Goal: Task Accomplishment & Management: Manage account settings

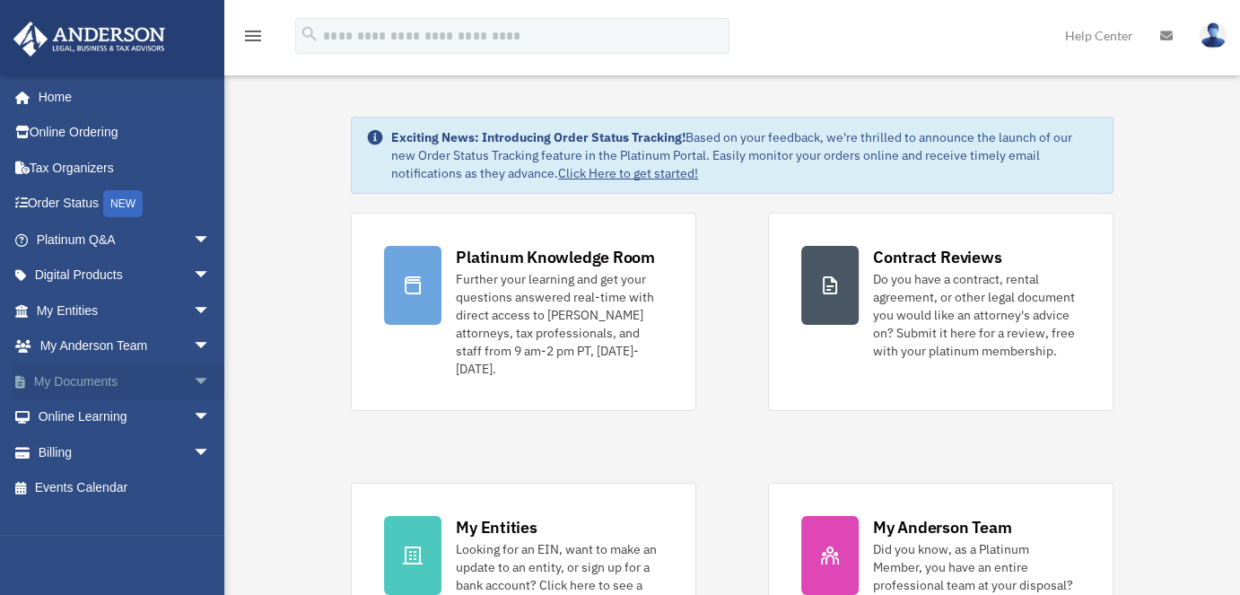
click at [193, 379] on span "arrow_drop_down" at bounding box center [211, 381] width 36 height 37
click at [136, 411] on link "Box" at bounding box center [131, 417] width 213 height 36
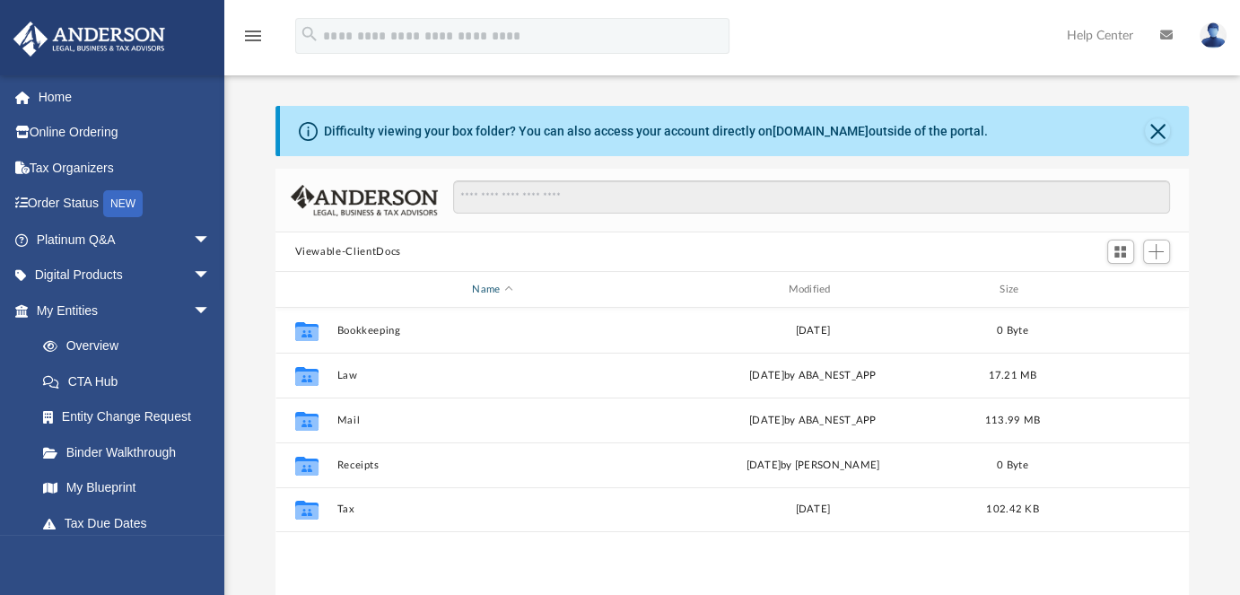
scroll to position [394, 899]
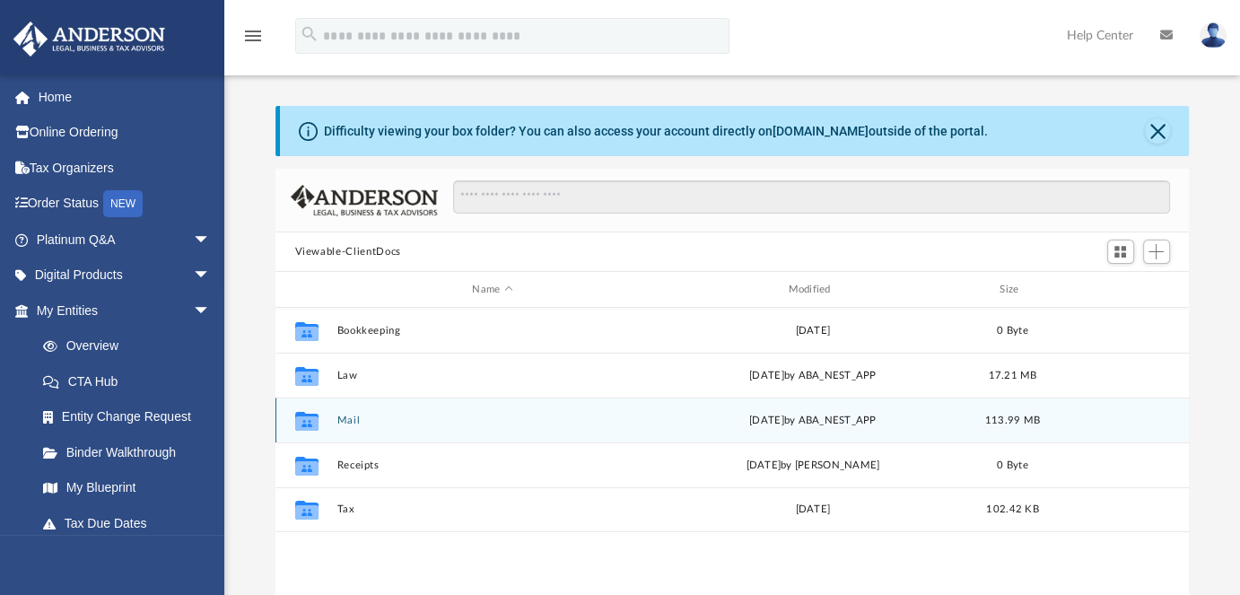
click at [345, 420] on button "Mail" at bounding box center [492, 420] width 312 height 12
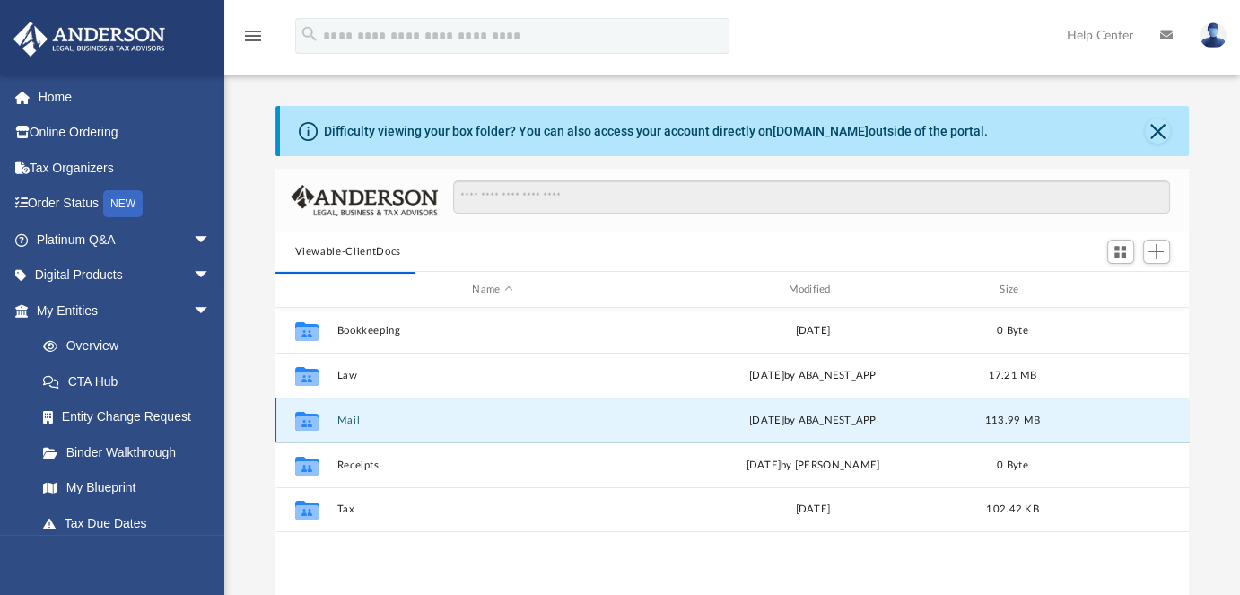
click at [343, 421] on button "Mail" at bounding box center [492, 420] width 312 height 12
click at [347, 418] on button "Mail" at bounding box center [492, 420] width 312 height 12
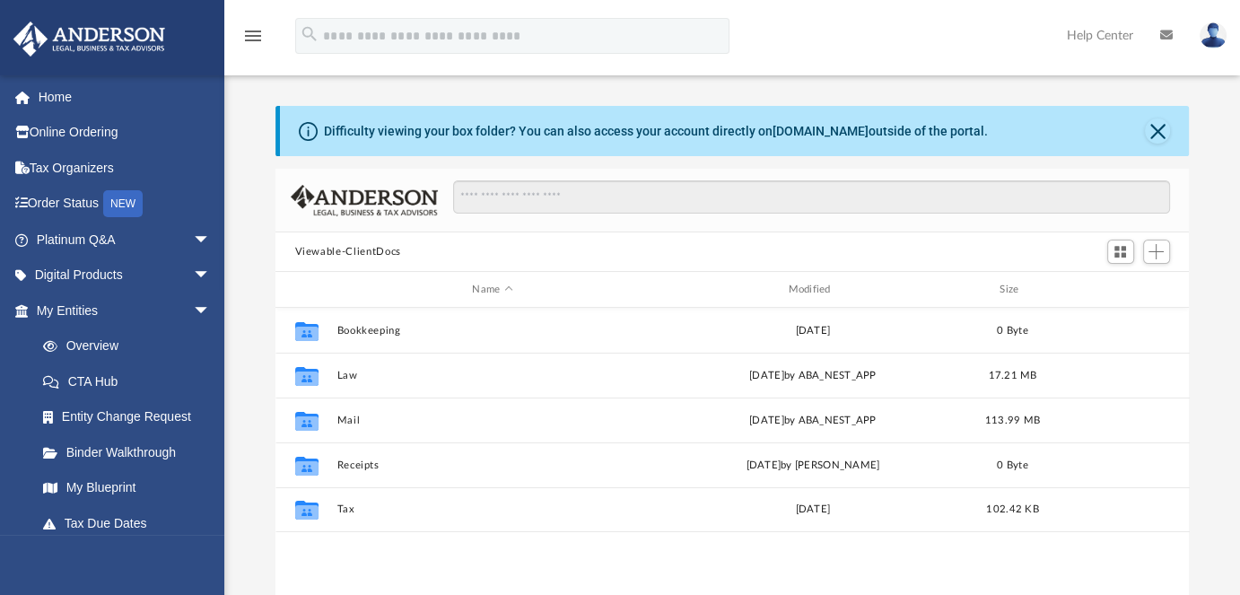
scroll to position [394, 899]
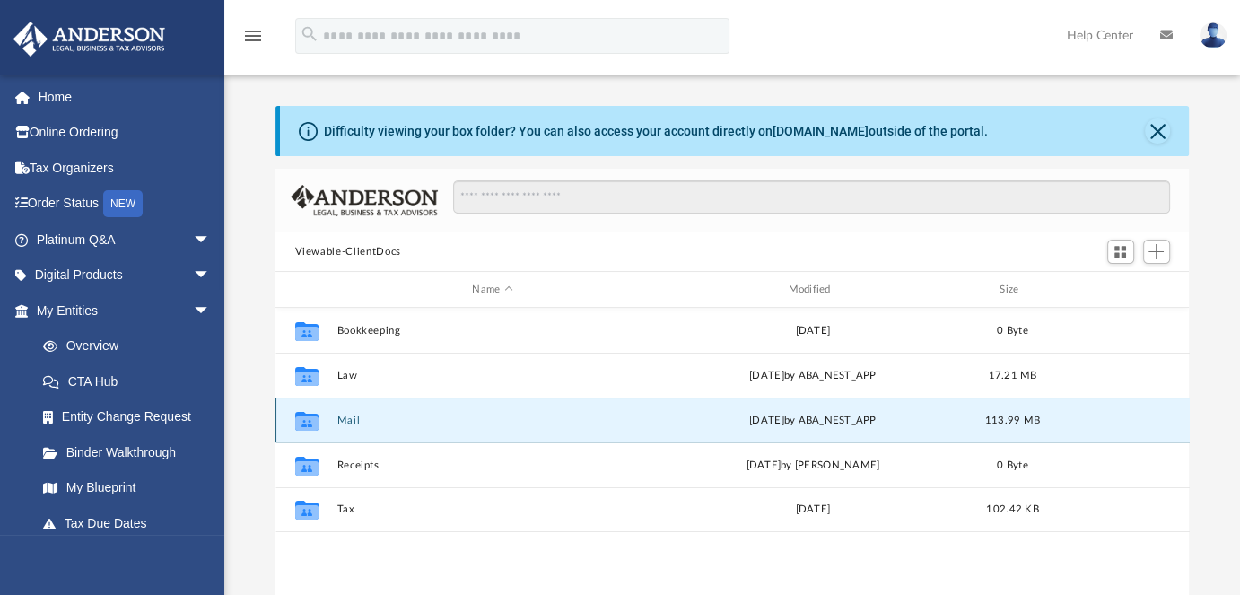
click at [346, 417] on button "Mail" at bounding box center [492, 420] width 312 height 12
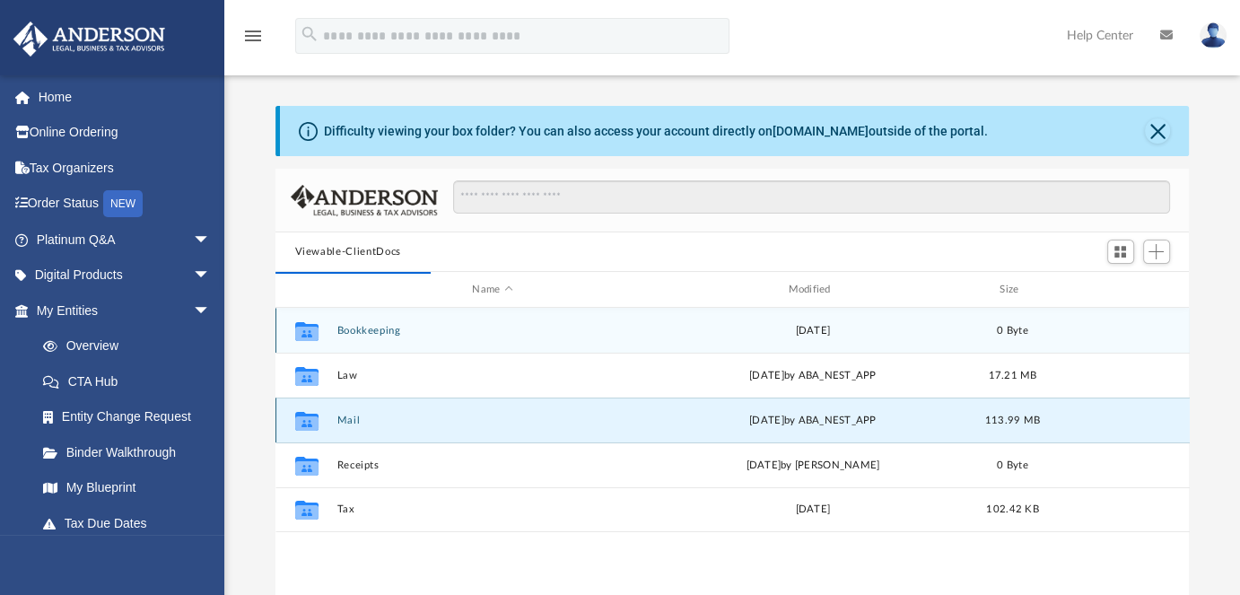
scroll to position [14, 14]
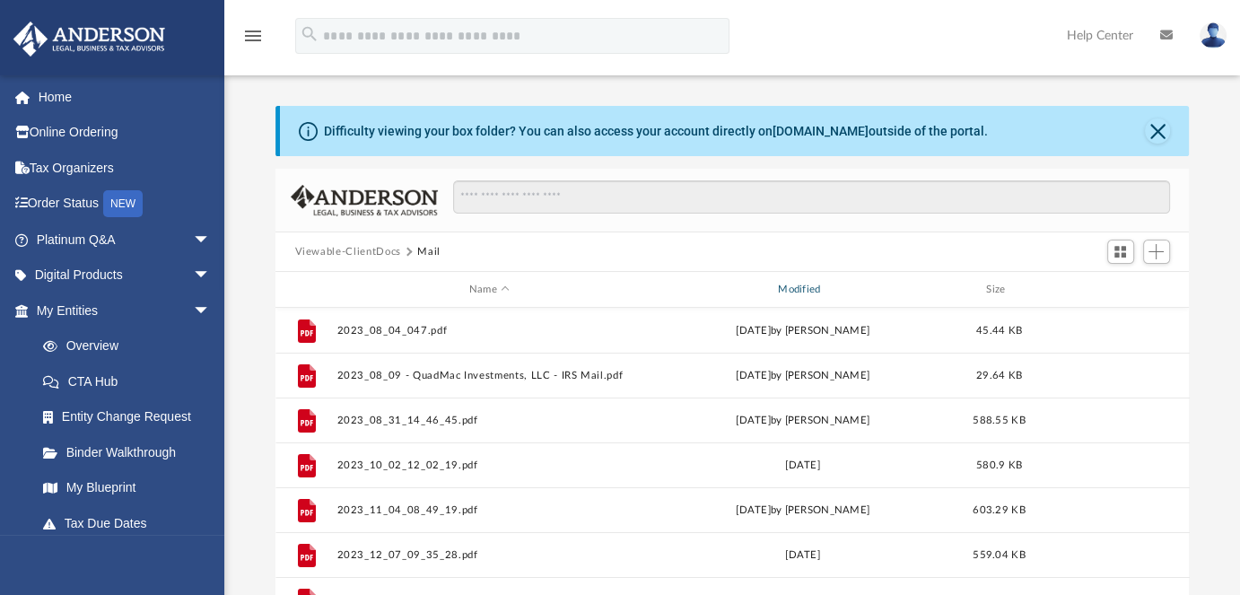
click at [801, 289] on div "Modified" at bounding box center [802, 290] width 306 height 16
click at [798, 283] on div "Modified" at bounding box center [802, 290] width 306 height 16
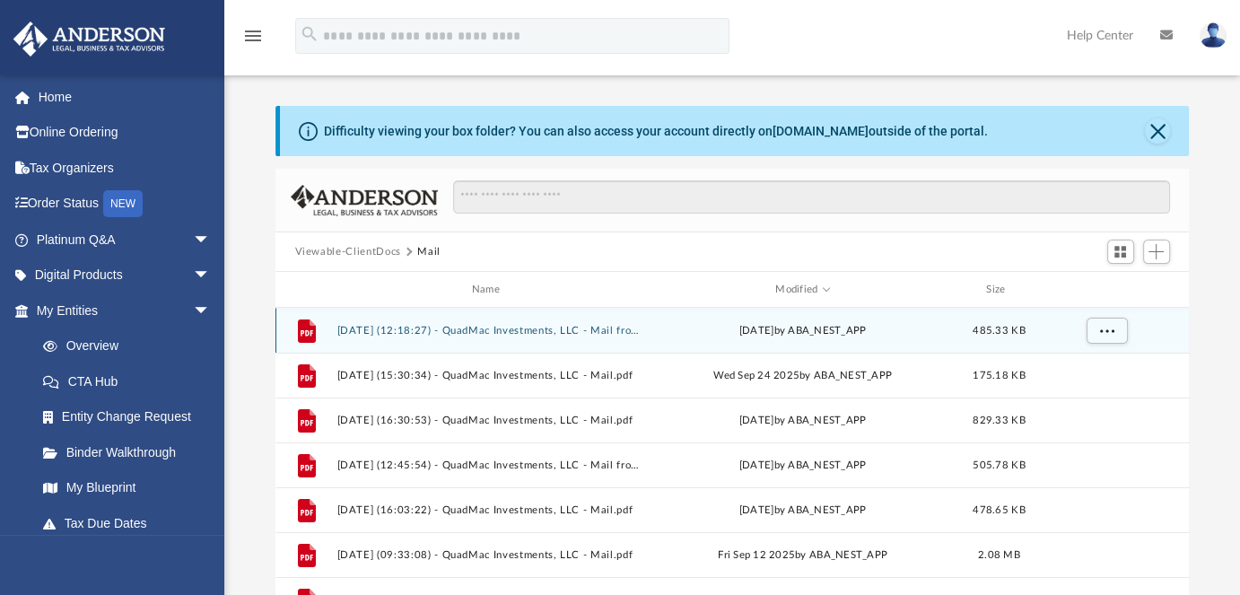
click at [501, 330] on button "[DATE] (12:18:27) - QuadMac Investments, LLC - Mail from Internal Revenue Servi…" at bounding box center [488, 331] width 305 height 12
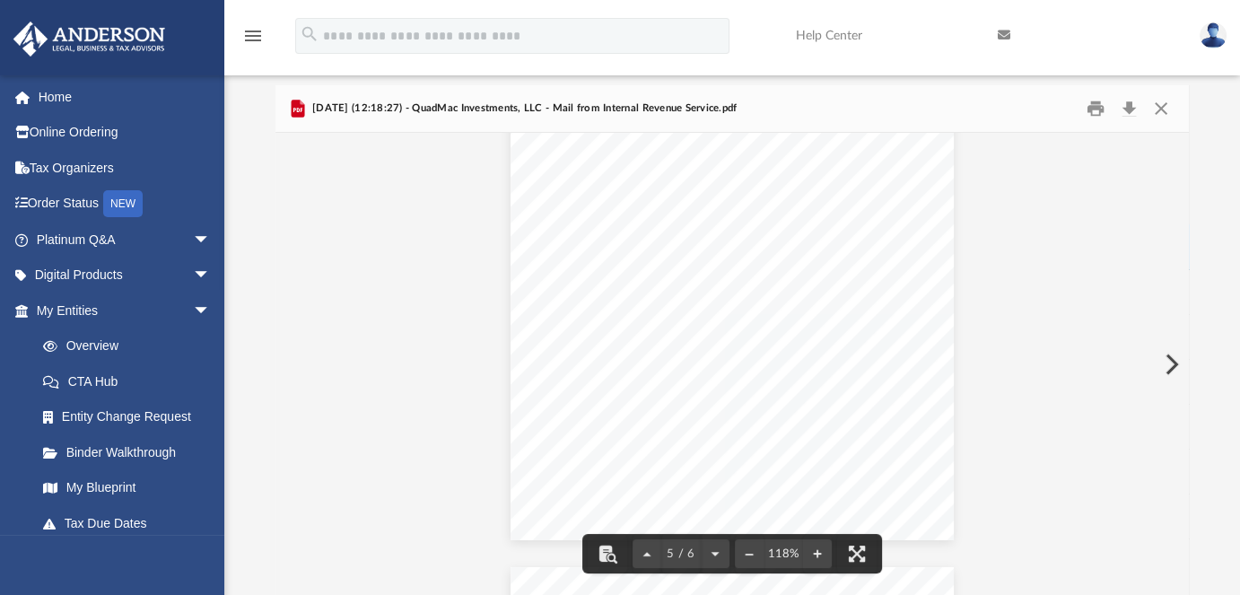
scroll to position [4722, 0]
click at [1160, 111] on button "Close" at bounding box center [1161, 109] width 32 height 28
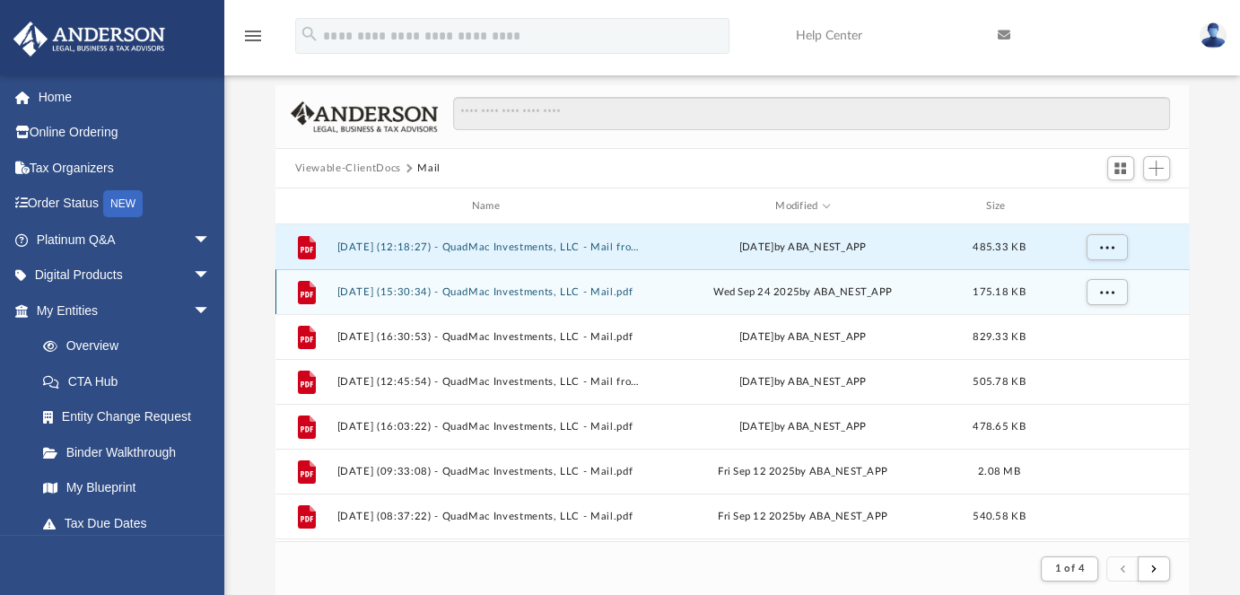
click at [483, 293] on button "[DATE] (15:30:34) - QuadMac Investments, LLC - Mail.pdf" at bounding box center [488, 292] width 305 height 12
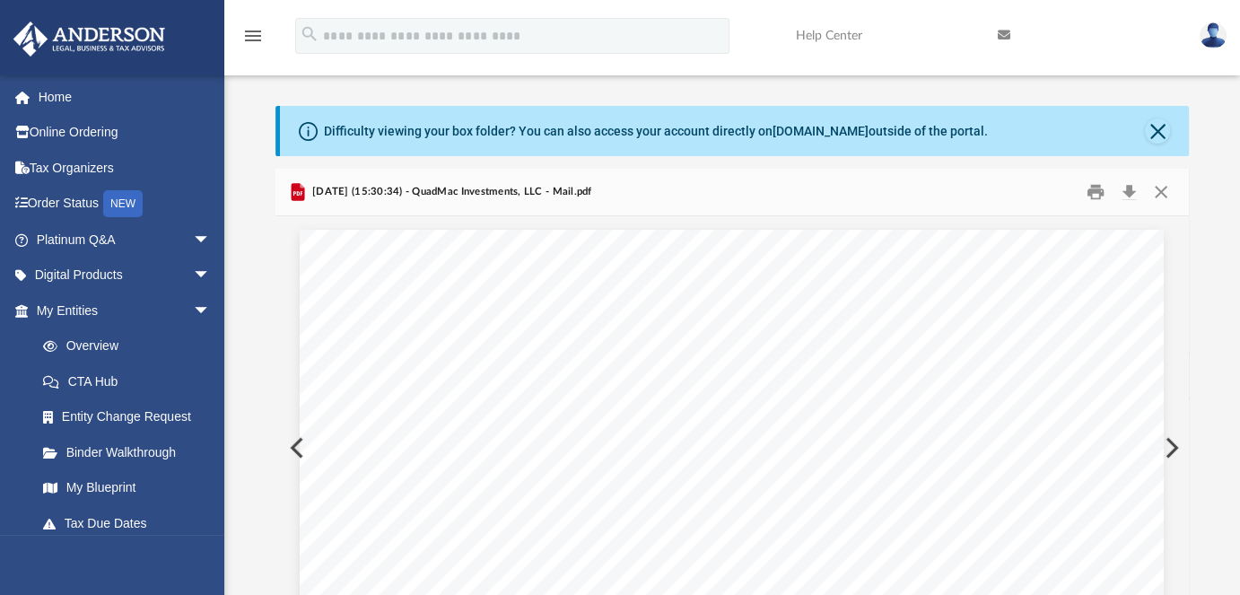
scroll to position [0, 0]
click at [1095, 193] on button "Print" at bounding box center [1095, 192] width 36 height 28
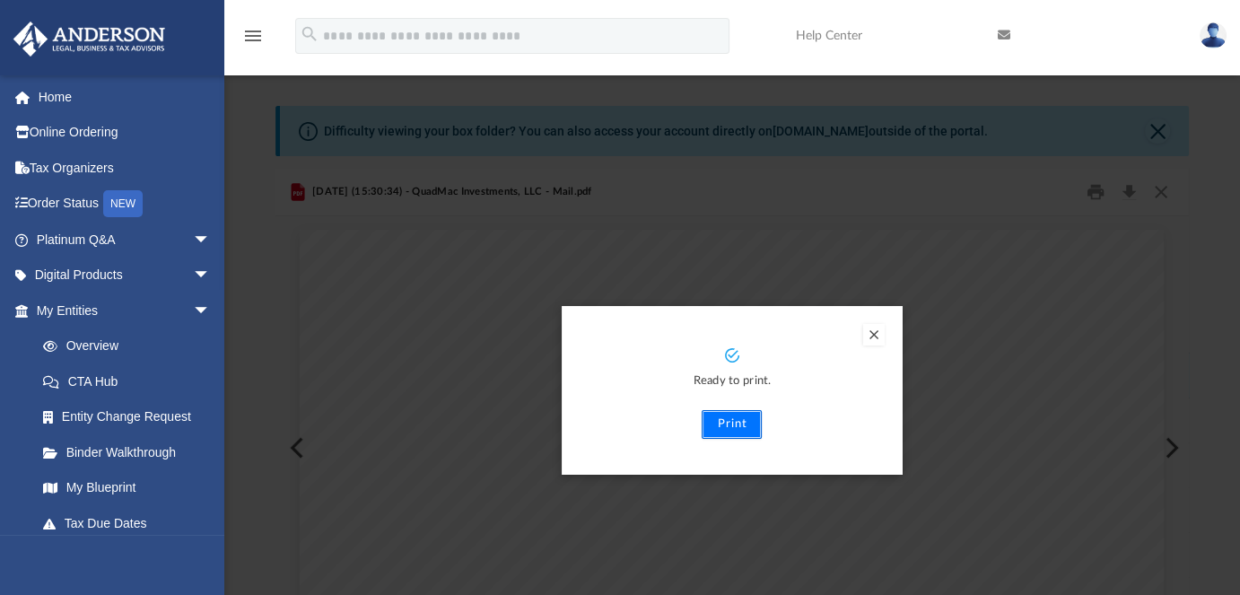
click at [733, 420] on button "Print" at bounding box center [731, 424] width 60 height 29
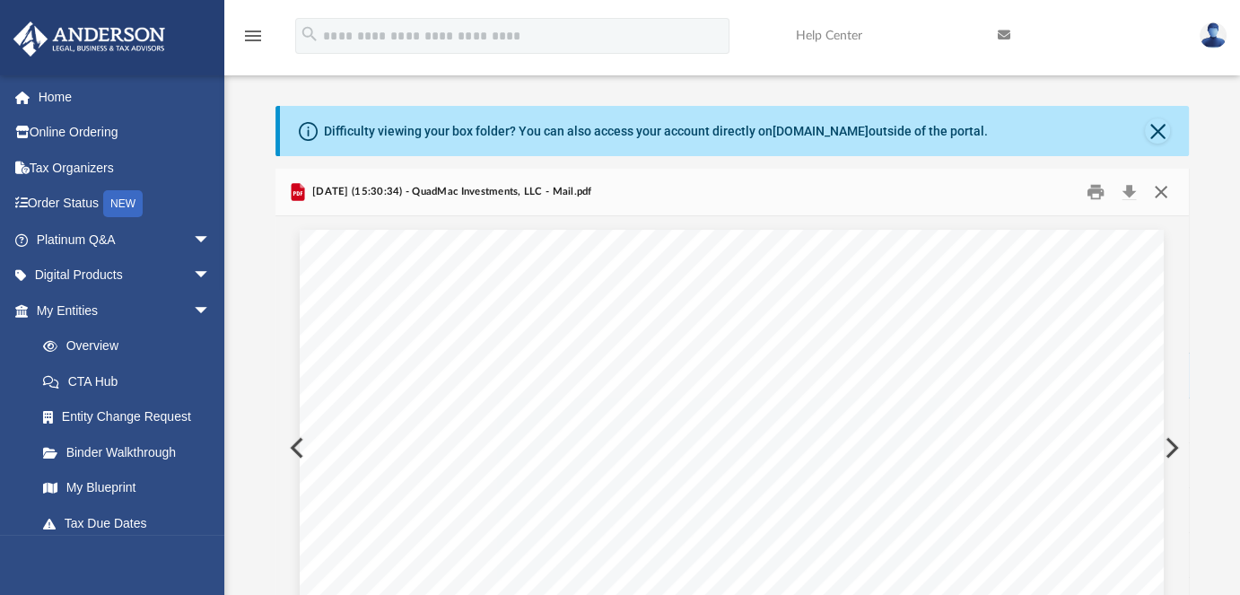
drag, startPoint x: 1160, startPoint y: 186, endPoint x: 1153, endPoint y: 205, distance: 19.9
click at [1160, 186] on button "Close" at bounding box center [1161, 192] width 32 height 28
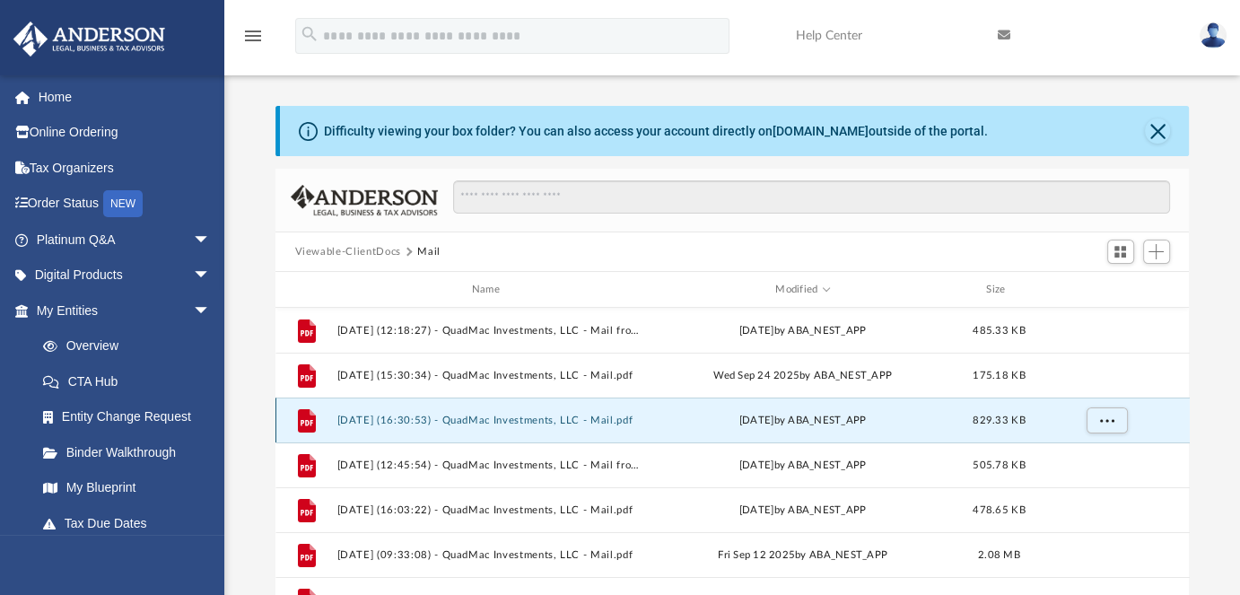
click at [522, 422] on button "[DATE] (16:30:53) - QuadMac Investments, LLC - Mail.pdf" at bounding box center [488, 420] width 305 height 12
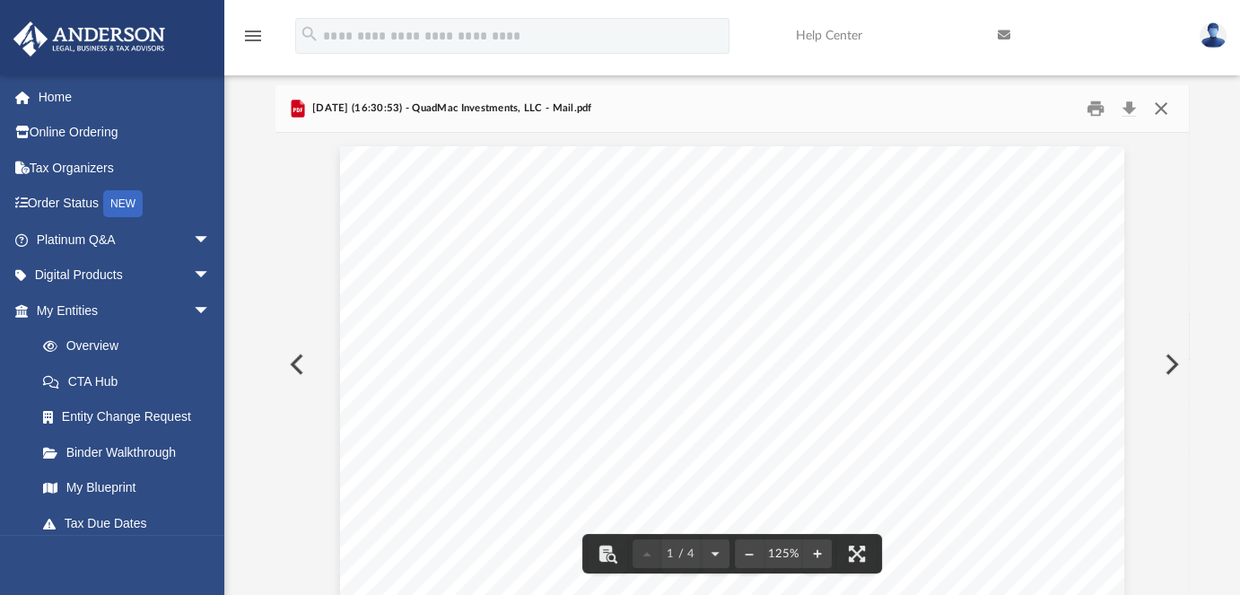
click at [1158, 107] on button "Close" at bounding box center [1161, 109] width 32 height 28
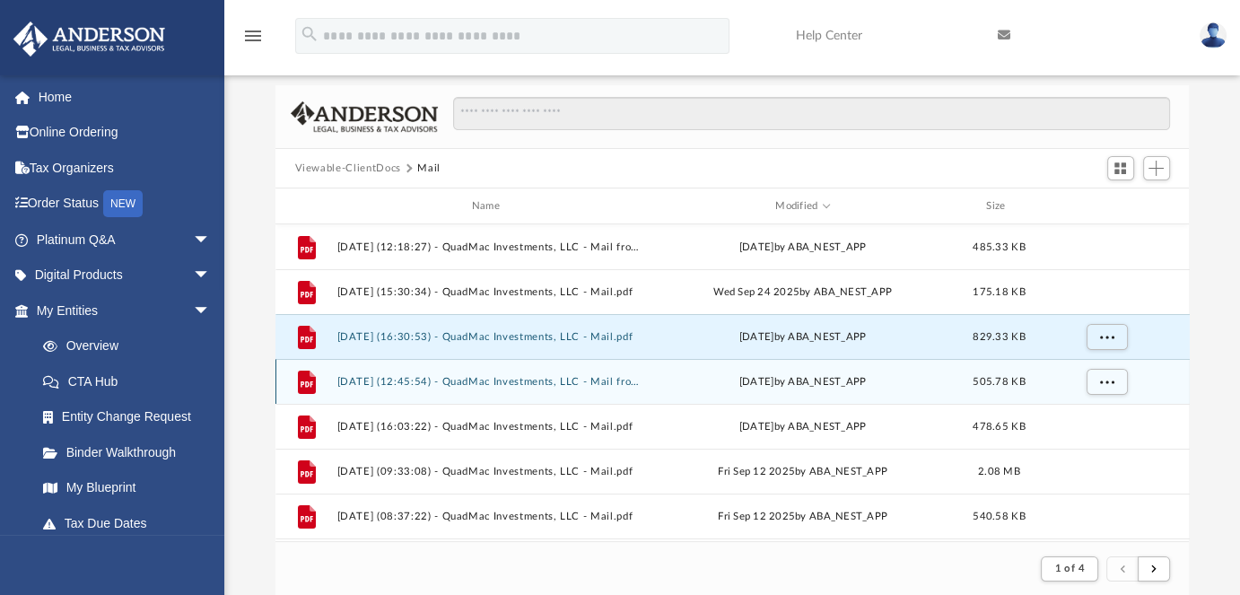
click at [474, 379] on button "[DATE] (12:45:54) - QuadMac Investments, LLC - Mail from [PERSON_NAME].pdf" at bounding box center [488, 382] width 305 height 12
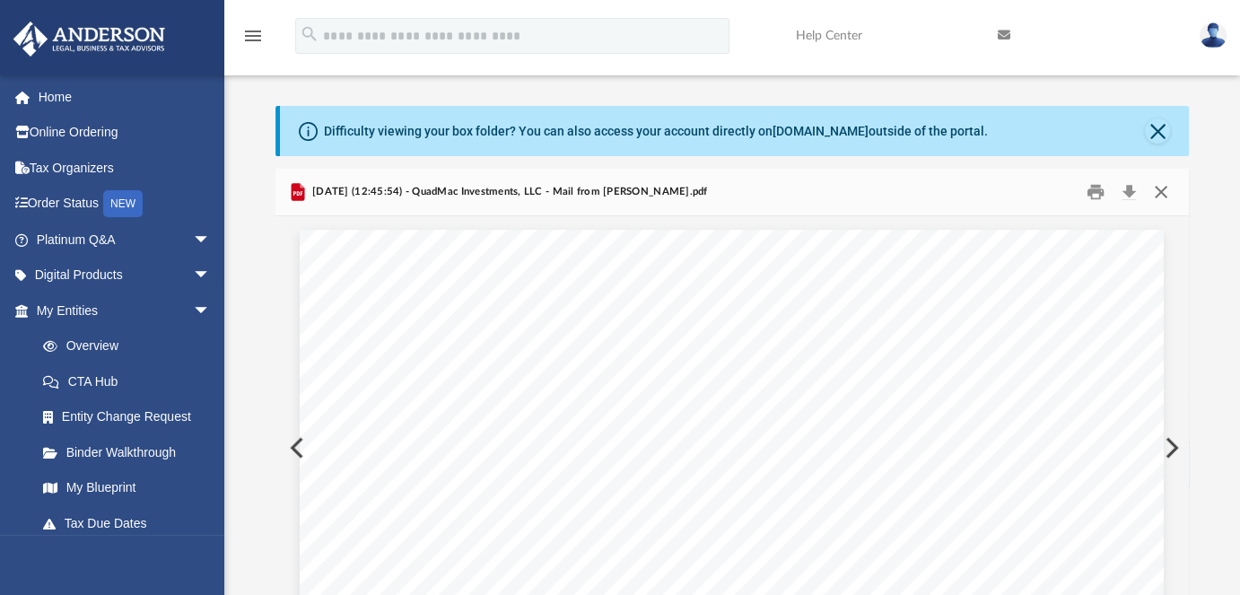
click at [1163, 190] on button "Close" at bounding box center [1161, 192] width 32 height 28
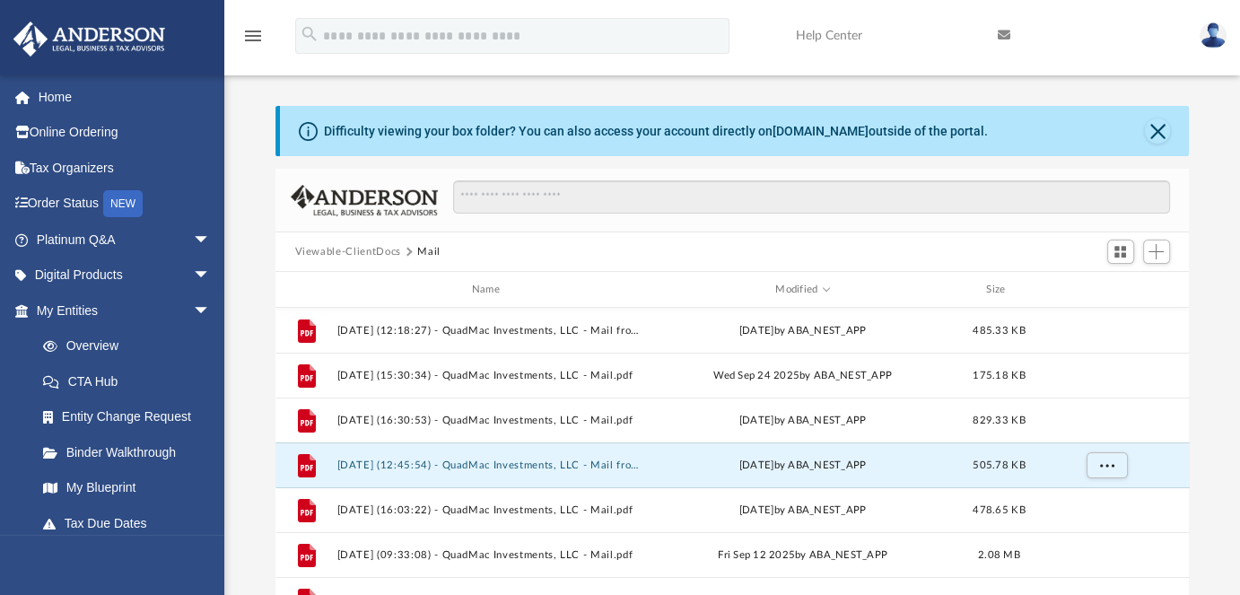
click at [1214, 35] on img at bounding box center [1212, 35] width 27 height 26
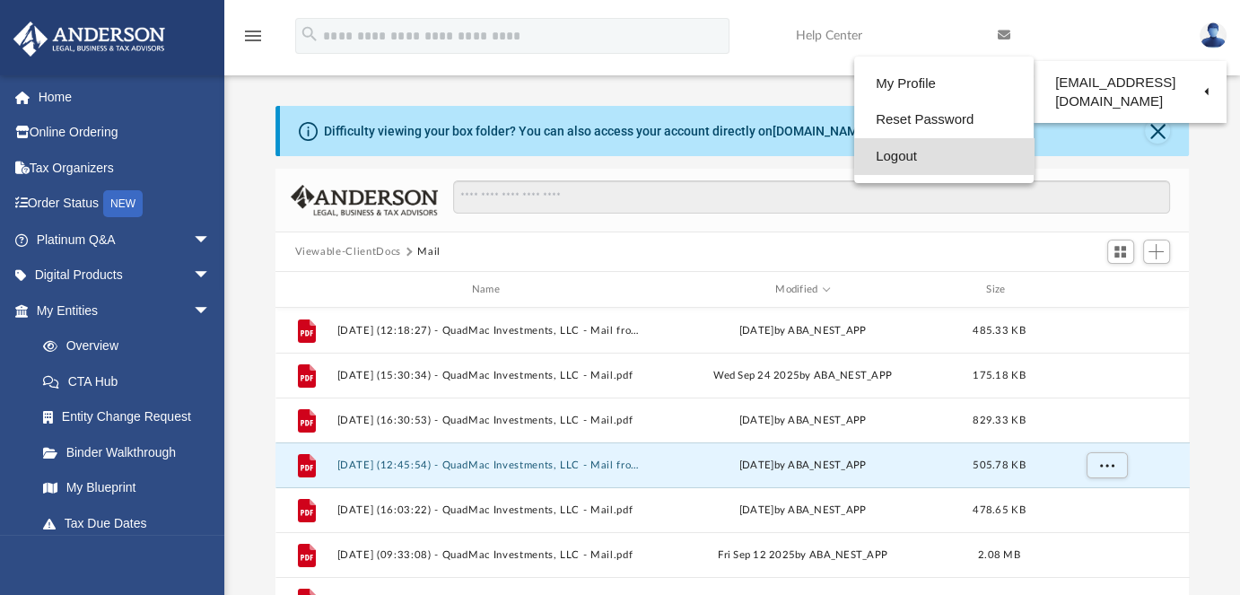
click at [901, 156] on link "Logout" at bounding box center [943, 156] width 179 height 37
